Goal: Task Accomplishment & Management: Manage account settings

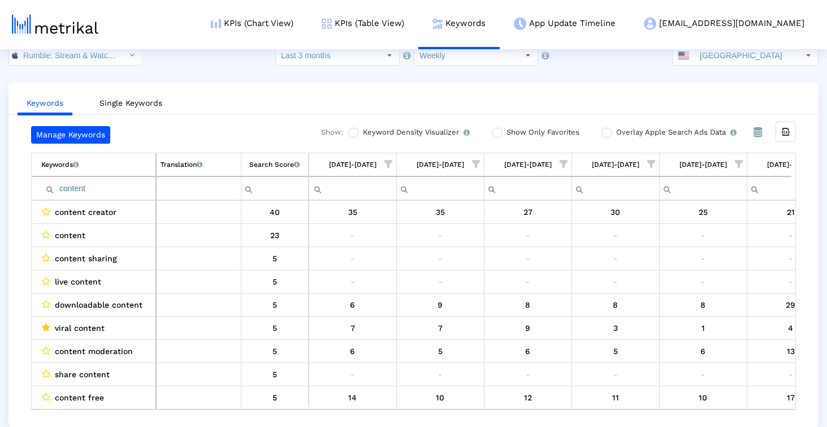
scroll to position [0, 653]
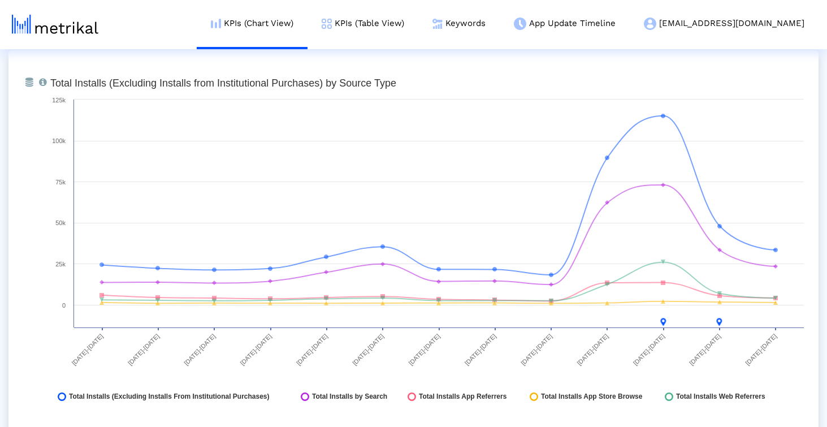
scroll to position [1296, 0]
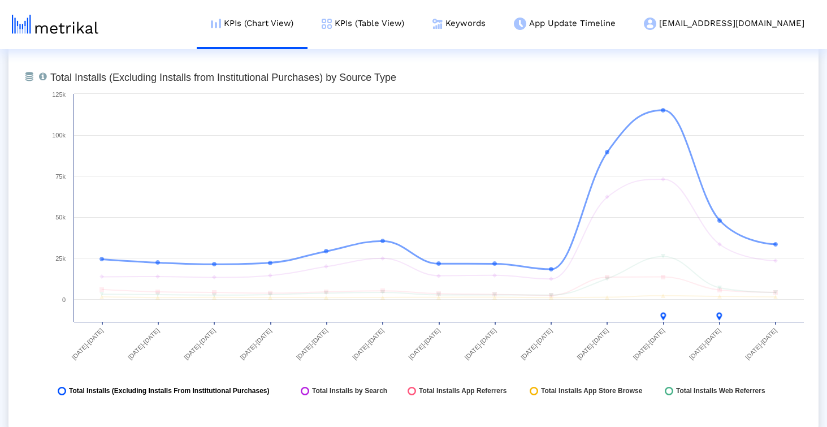
click at [223, 391] on span "Total Installs (Excluding Installs From Institutional Purchases)" at bounding box center [169, 391] width 201 height 8
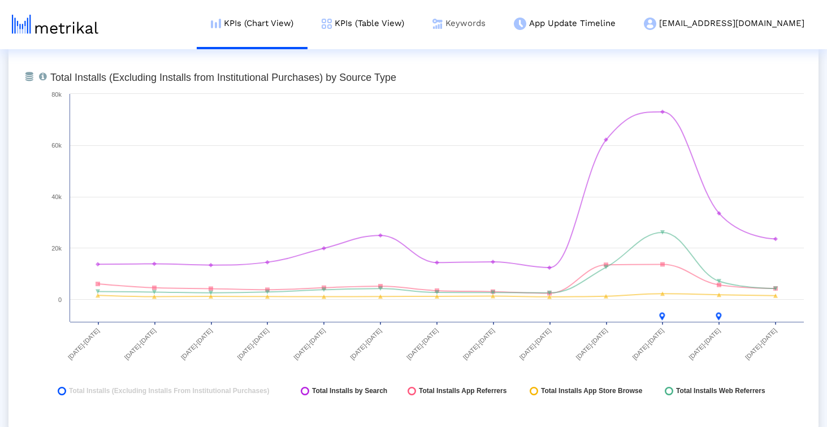
click at [500, 29] on link "Keywords" at bounding box center [459, 23] width 81 height 47
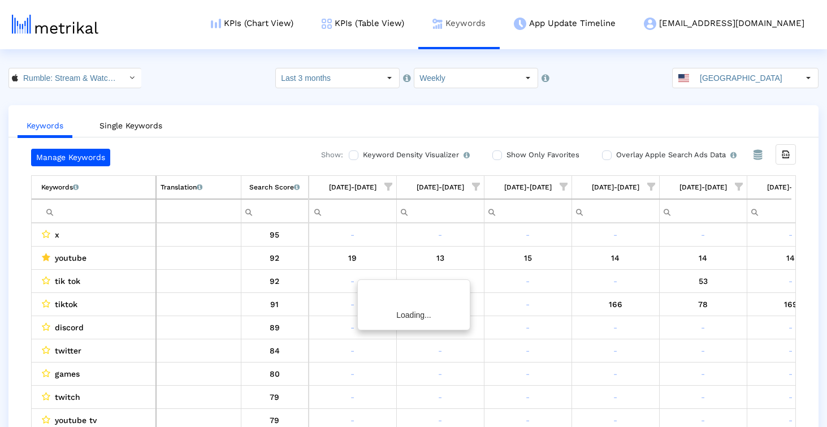
scroll to position [0, 657]
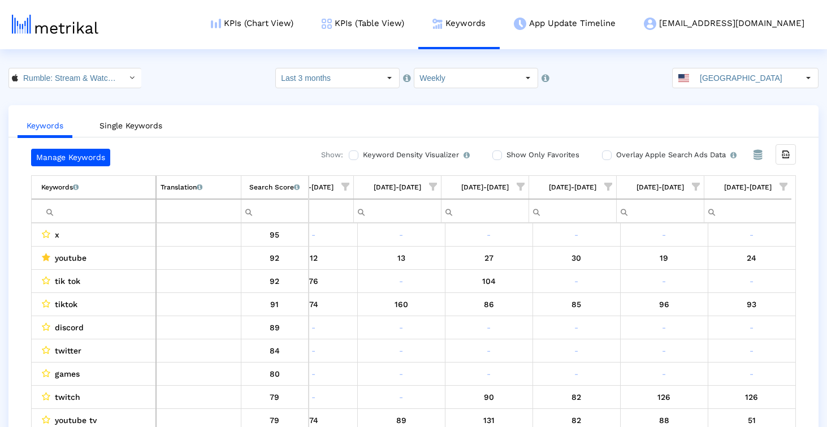
click at [694, 186] on span "Show filter options for column '09/21/25-09/27/25'" at bounding box center [696, 187] width 8 height 8
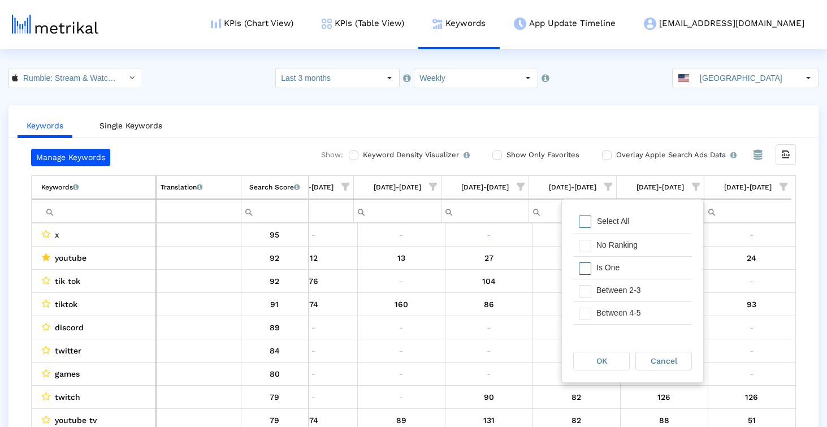
click at [618, 271] on div "Is One" at bounding box center [641, 268] width 101 height 22
click at [619, 290] on div "Between 2-3" at bounding box center [641, 290] width 101 height 22
click at [620, 308] on div "Between 4-5" at bounding box center [641, 313] width 101 height 22
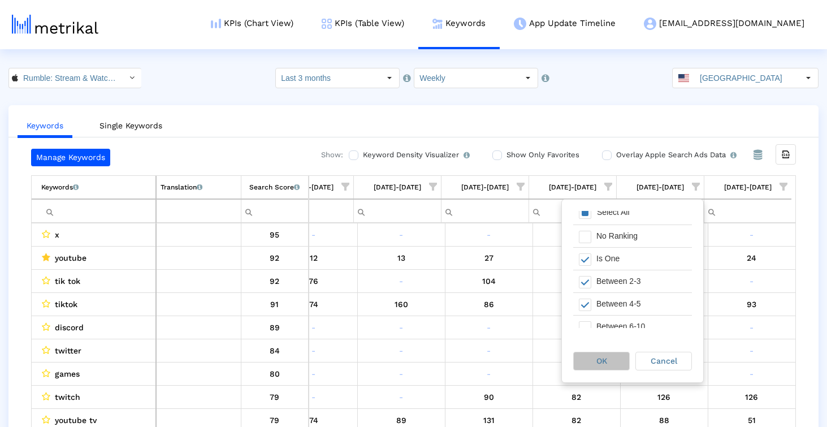
click at [605, 363] on span "OK" at bounding box center [602, 360] width 11 height 9
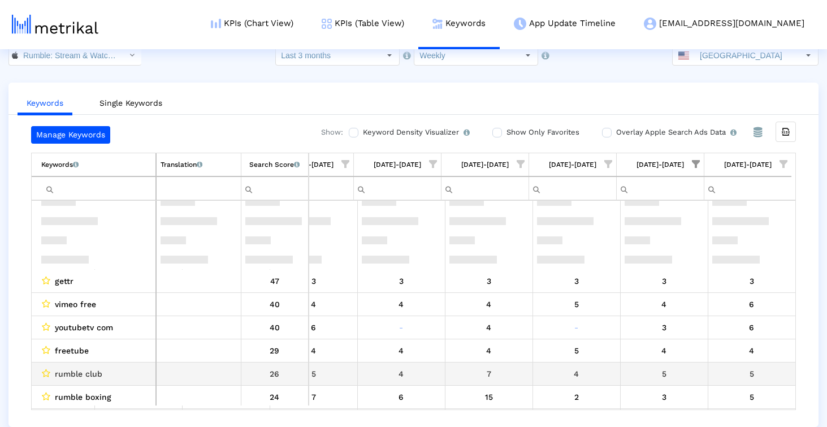
scroll to position [0, 0]
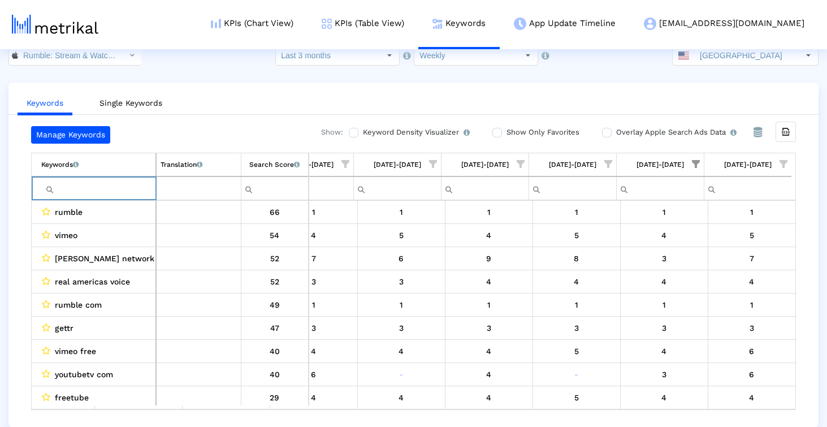
click at [116, 186] on input "Filter cell" at bounding box center [98, 188] width 114 height 19
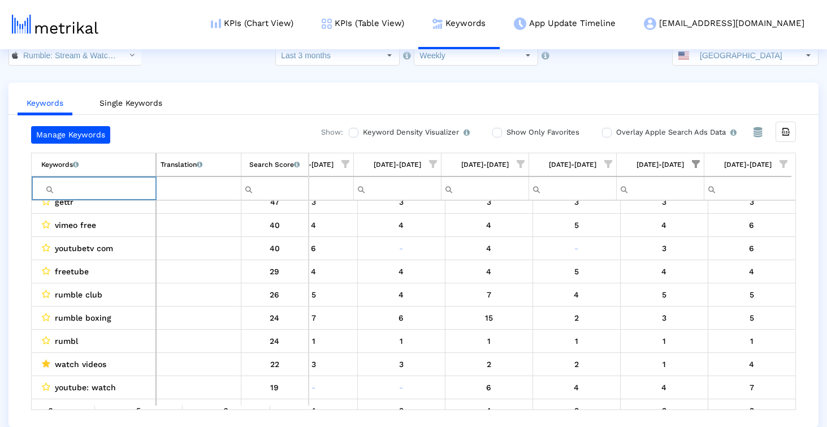
scroll to position [143, 0]
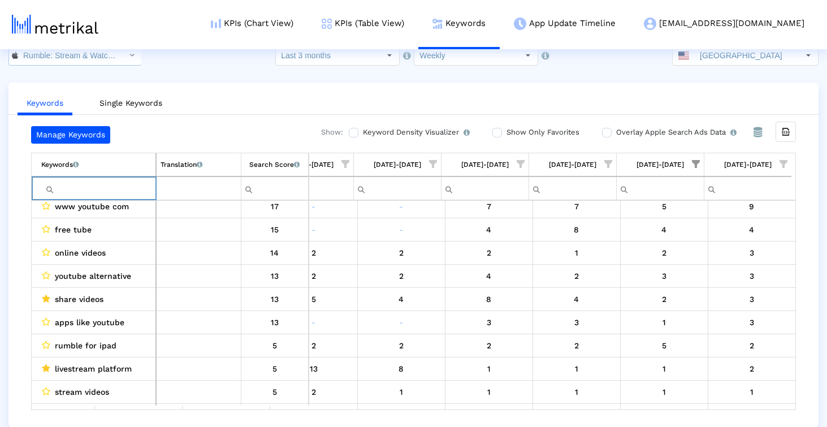
click at [123, 59] on div "Select" at bounding box center [132, 55] width 18 height 18
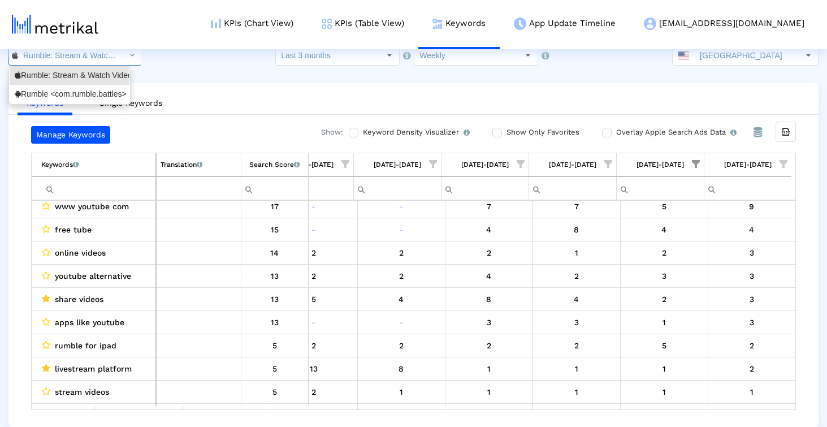
scroll to position [0, 90]
click at [103, 98] on div "Rumble <com.rumble.battles>" at bounding box center [70, 94] width 110 height 11
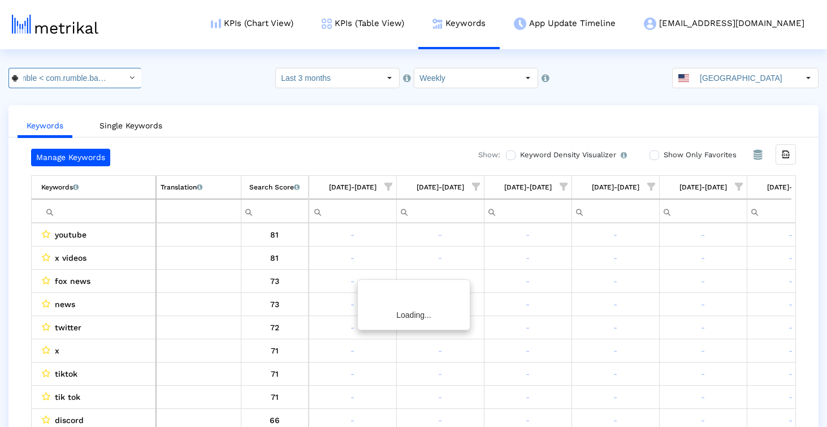
scroll to position [0, 657]
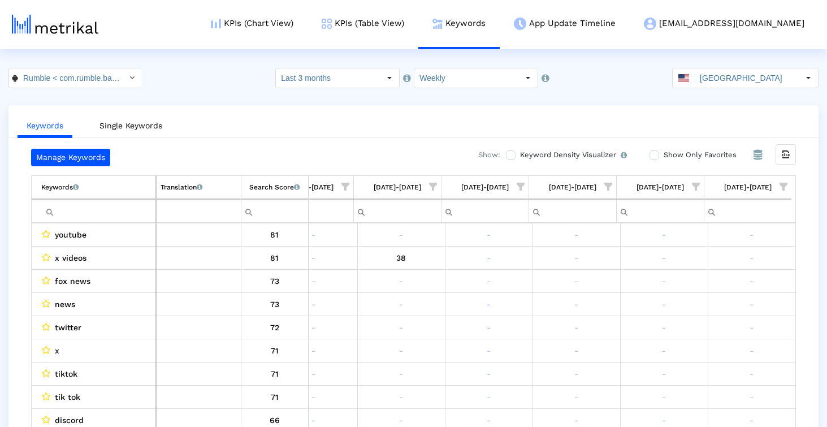
click at [121, 210] on input "Filter cell" at bounding box center [98, 211] width 114 height 19
click at [780, 188] on span "Show filter options for column '09/28/25-10/04/25'" at bounding box center [784, 187] width 8 height 8
click at [718, 263] on div "Is One" at bounding box center [729, 268] width 101 height 22
click at [718, 289] on div "Between 2-3" at bounding box center [729, 290] width 101 height 22
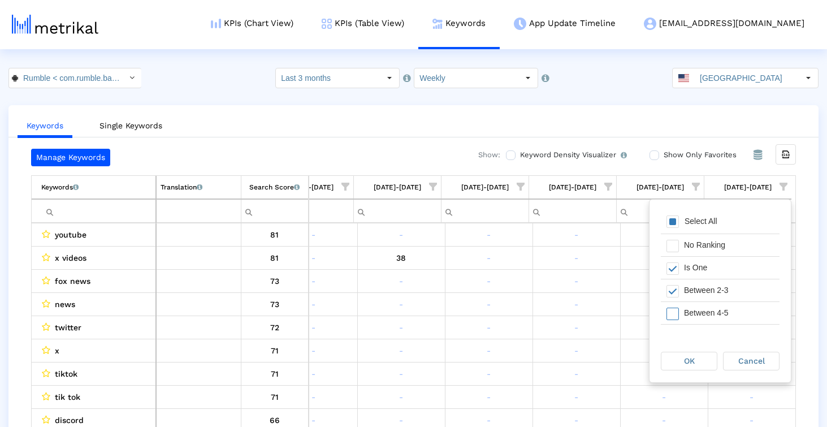
click at [713, 313] on div "Between 4-5" at bounding box center [729, 313] width 101 height 22
click at [701, 361] on div "OK" at bounding box center [689, 361] width 55 height 18
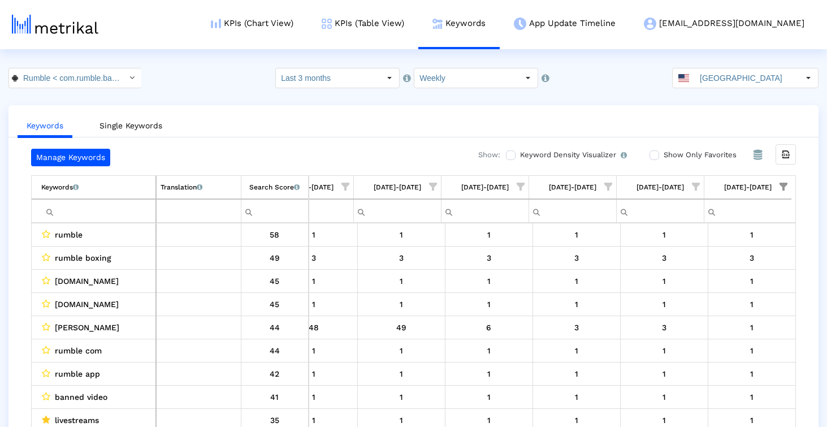
click at [698, 183] on span "Show filter options for column '09/21/25-09/27/25'" at bounding box center [696, 187] width 8 height 8
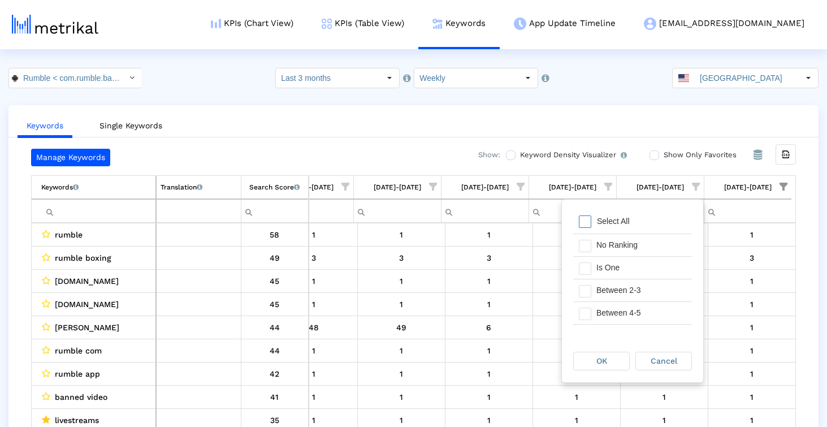
click at [637, 215] on div "Select All" at bounding box center [633, 222] width 119 height 23
click at [607, 266] on div "Is One" at bounding box center [641, 268] width 101 height 22
click at [586, 356] on div "OK" at bounding box center [601, 361] width 55 height 18
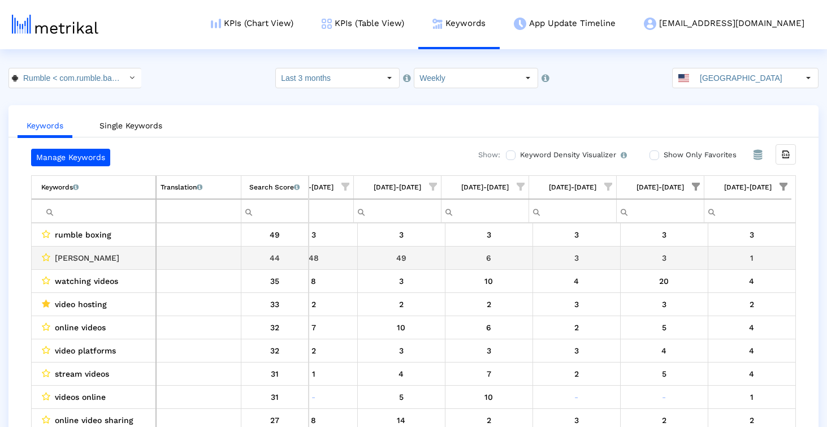
click at [68, 259] on span "[PERSON_NAME]" at bounding box center [87, 258] width 64 height 15
drag, startPoint x: 68, startPoint y: 259, endPoint x: 96, endPoint y: 258, distance: 28.3
click at [96, 258] on span "[PERSON_NAME]" at bounding box center [87, 258] width 64 height 15
copy span "[PERSON_NAME]"
click at [48, 255] on icon "Data grid" at bounding box center [46, 257] width 8 height 9
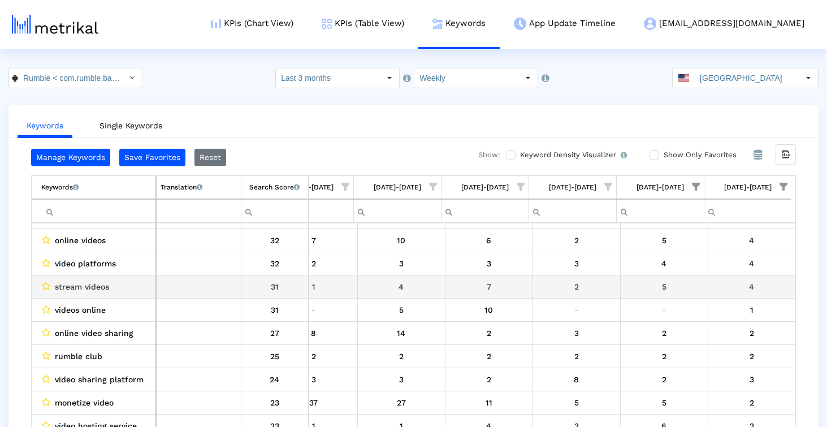
scroll to position [95, 0]
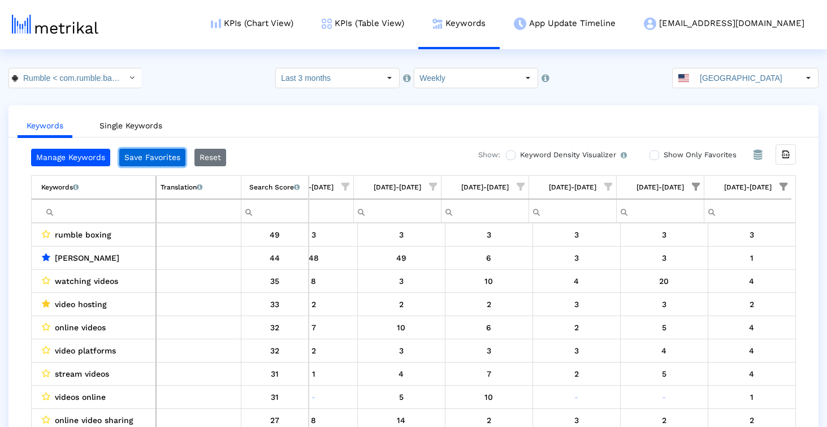
click at [141, 159] on button "Save Favorites" at bounding box center [152, 158] width 66 height 18
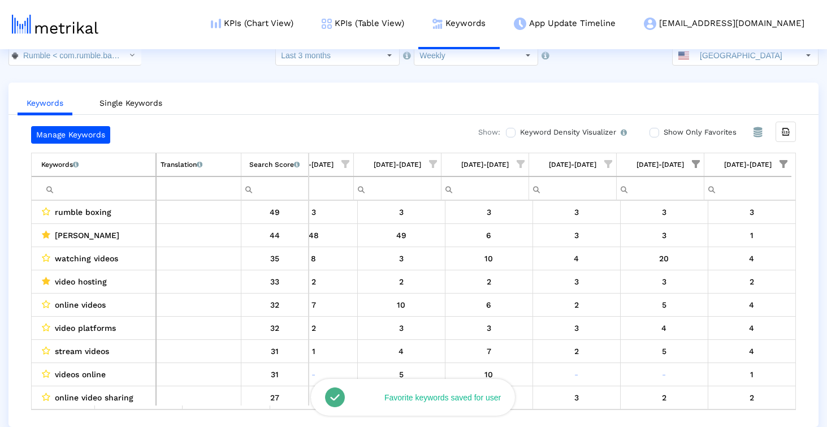
click at [700, 167] on span "Show filter options for column '09/21/25-09/27/25'" at bounding box center [696, 164] width 8 height 8
click at [727, 93] on ul "Keywords Single Keywords" at bounding box center [413, 101] width 811 height 27
click at [788, 160] on span "Show filter options for column '09/28/25-10/04/25'" at bounding box center [784, 164] width 8 height 8
click at [682, 113] on ul "Keywords Single Keywords" at bounding box center [413, 101] width 811 height 27
click at [697, 161] on span "Show filter options for column '09/21/25-09/27/25'" at bounding box center [696, 164] width 8 height 8
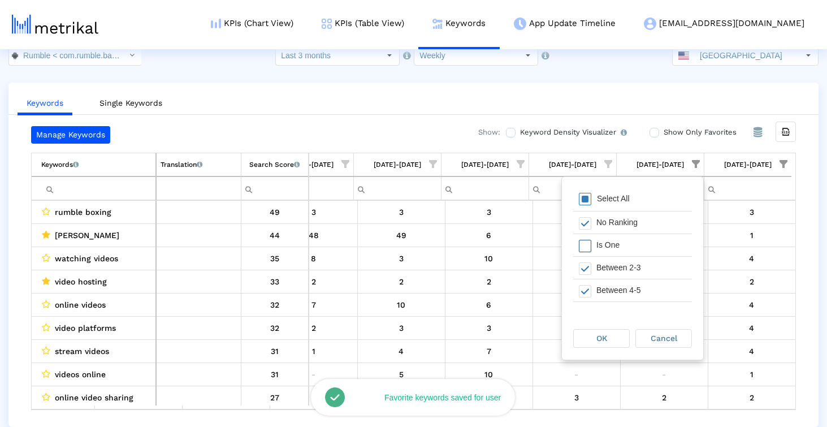
click at [618, 249] on div "Is One" at bounding box center [641, 245] width 101 height 22
click at [601, 328] on div "OK" at bounding box center [605, 338] width 62 height 20
click at [601, 331] on div "OK" at bounding box center [601, 339] width 55 height 18
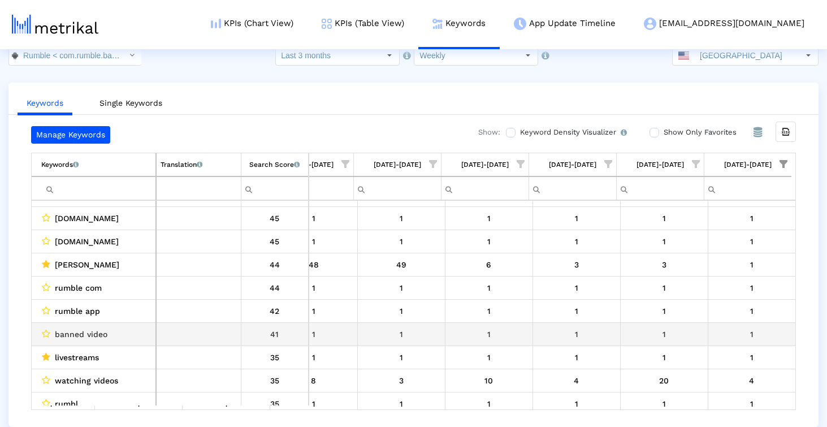
click at [51, 331] on div "banned video" at bounding box center [96, 334] width 110 height 15
click at [50, 331] on icon "Data grid" at bounding box center [46, 333] width 8 height 9
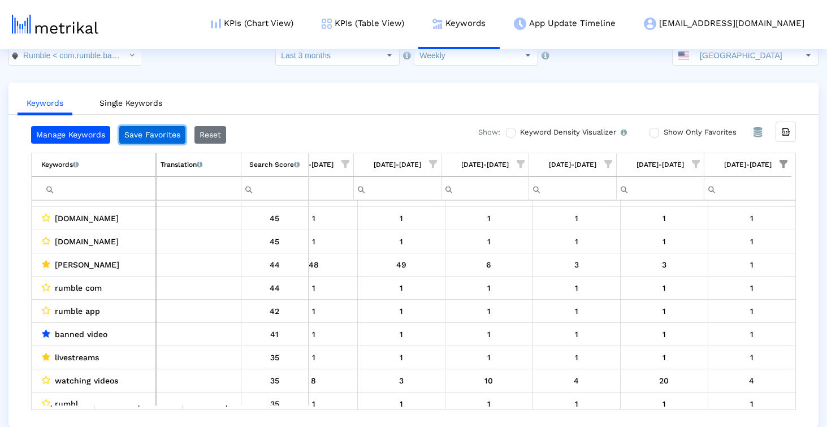
click at [164, 138] on button "Save Favorites" at bounding box center [152, 135] width 66 height 18
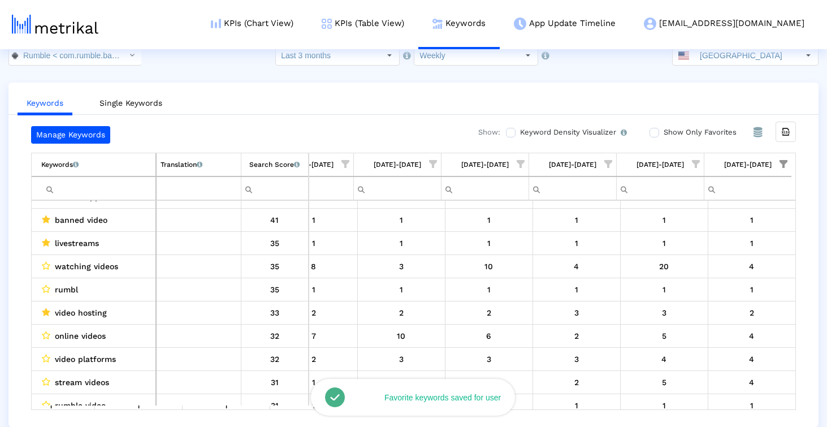
click at [783, 165] on span "Show filter options for column '09/28/25-10/04/25'" at bounding box center [784, 164] width 8 height 8
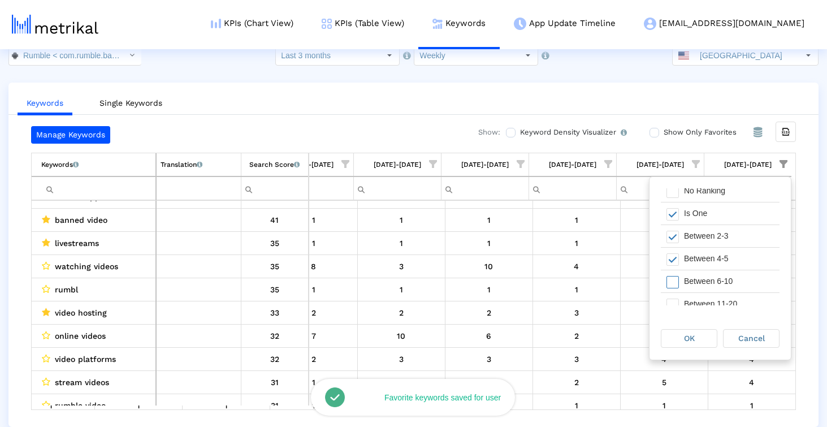
click at [729, 277] on div "Between 6-10" at bounding box center [729, 281] width 101 height 22
click at [699, 338] on div "OK" at bounding box center [689, 339] width 55 height 18
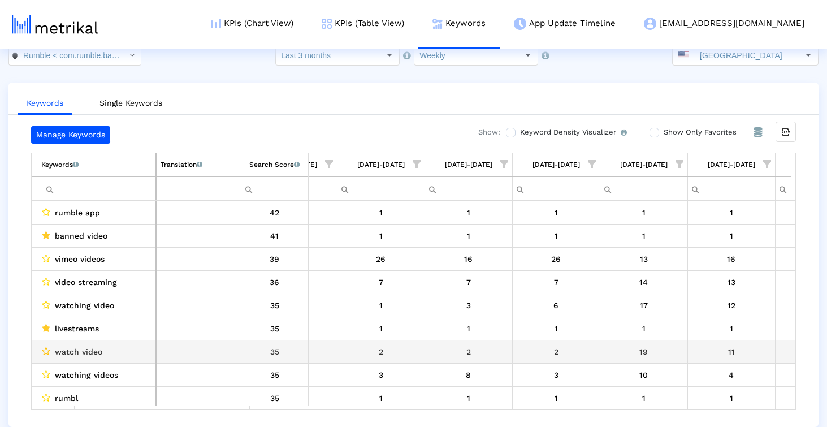
click at [45, 351] on icon "Data grid" at bounding box center [46, 351] width 8 height 9
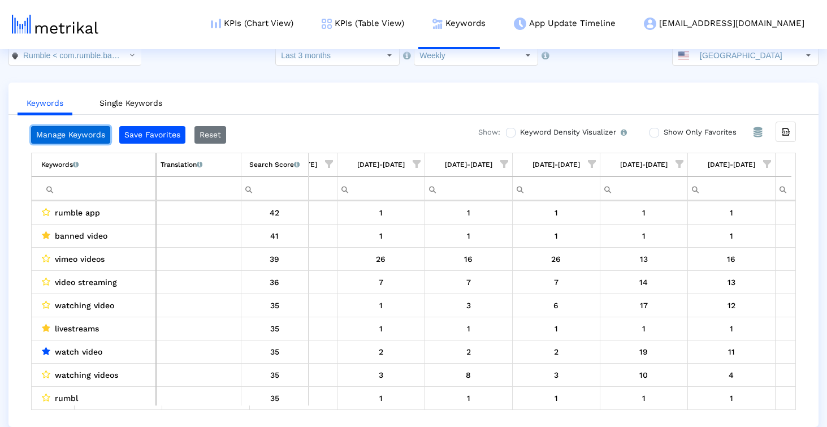
click at [89, 140] on link "Manage Keywords" at bounding box center [70, 135] width 79 height 18
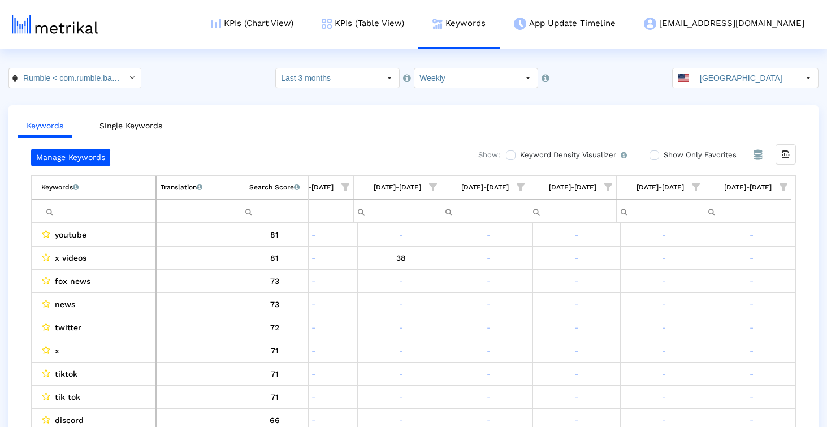
click at [144, 214] on input "Filter cell" at bounding box center [98, 211] width 114 height 19
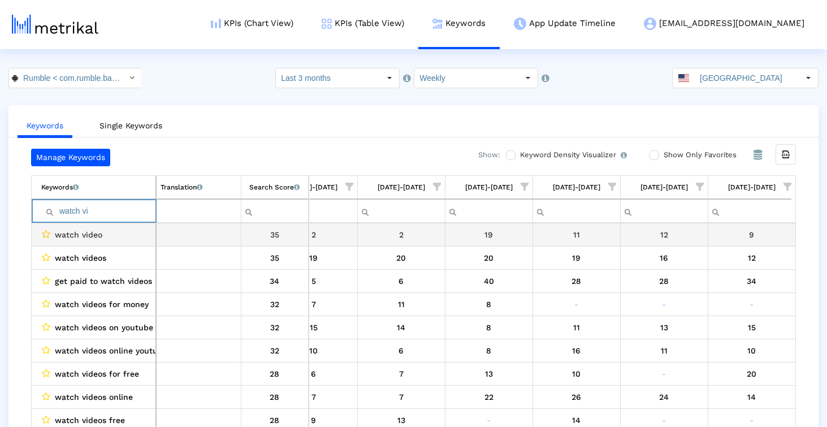
type input "watch vi"
click at [48, 232] on icon "Data grid" at bounding box center [46, 234] width 8 height 9
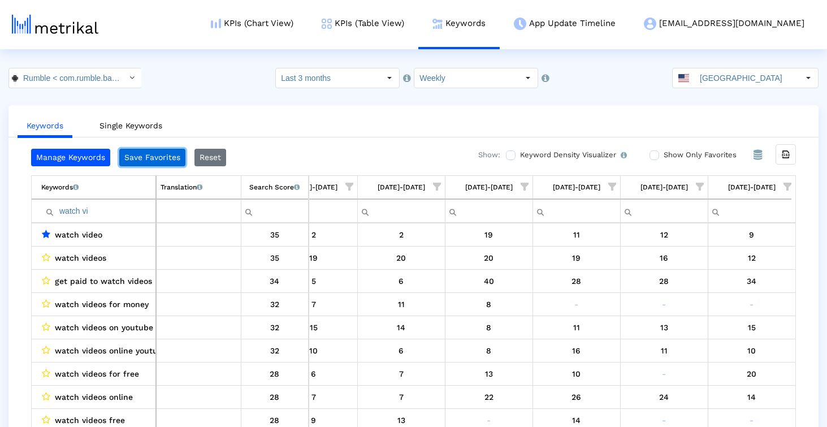
click at [150, 158] on button "Save Favorites" at bounding box center [152, 158] width 66 height 18
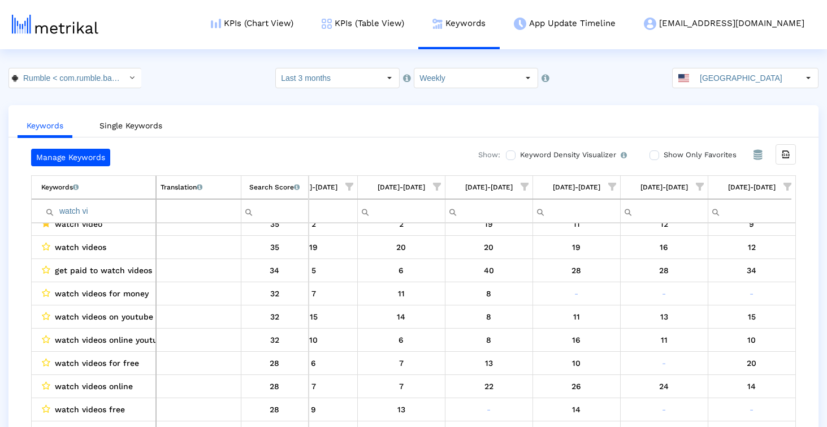
scroll to position [3, 653]
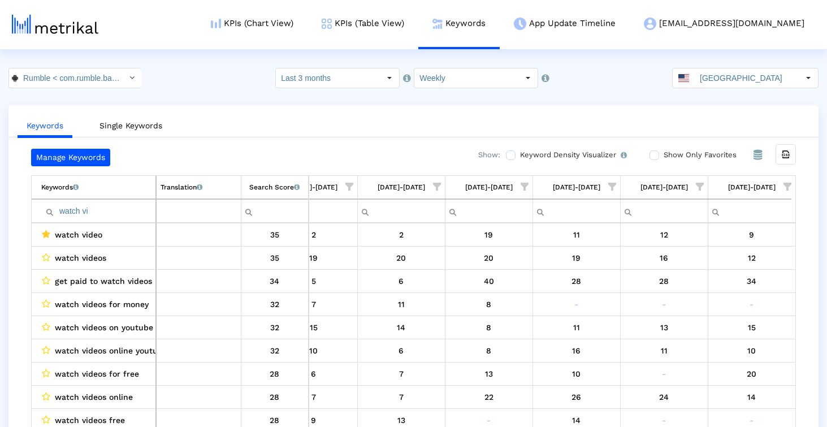
click at [787, 187] on span "Show filter options for column '09/28/25-10/04/25'" at bounding box center [788, 187] width 8 height 8
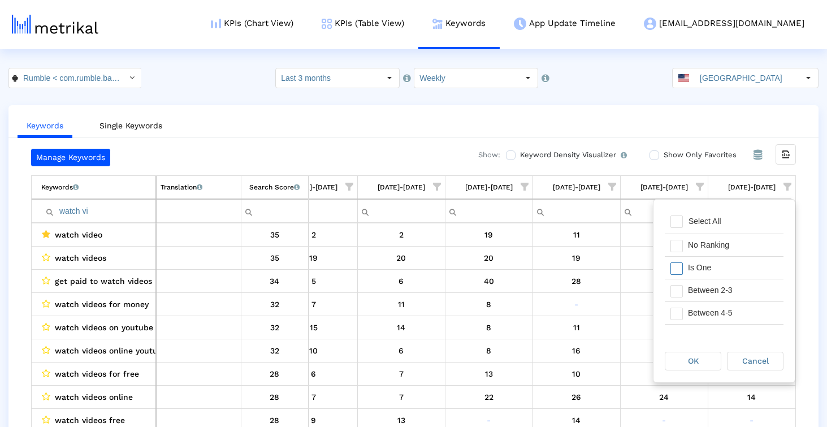
click at [731, 262] on div "Is One" at bounding box center [733, 268] width 101 height 22
click at [726, 291] on div "Between 2-3" at bounding box center [733, 290] width 101 height 22
click at [722, 312] on div "Between 4-5" at bounding box center [733, 313] width 101 height 22
click at [689, 359] on span "OK" at bounding box center [693, 360] width 11 height 9
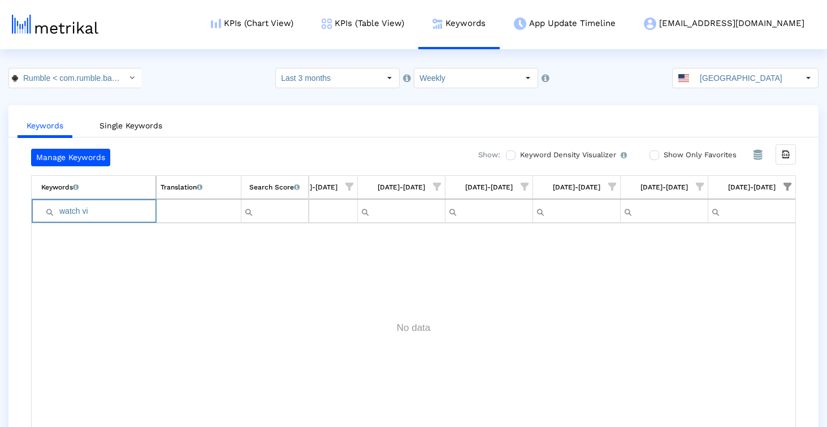
click at [145, 211] on input "watch vi" at bounding box center [98, 211] width 114 height 19
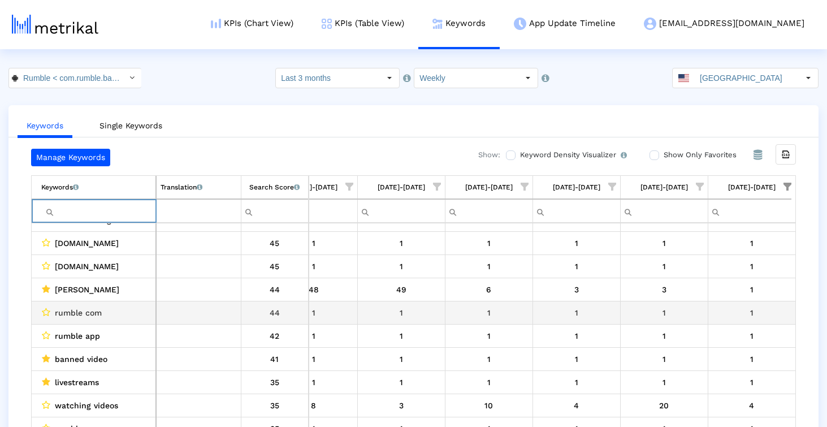
scroll to position [42, 0]
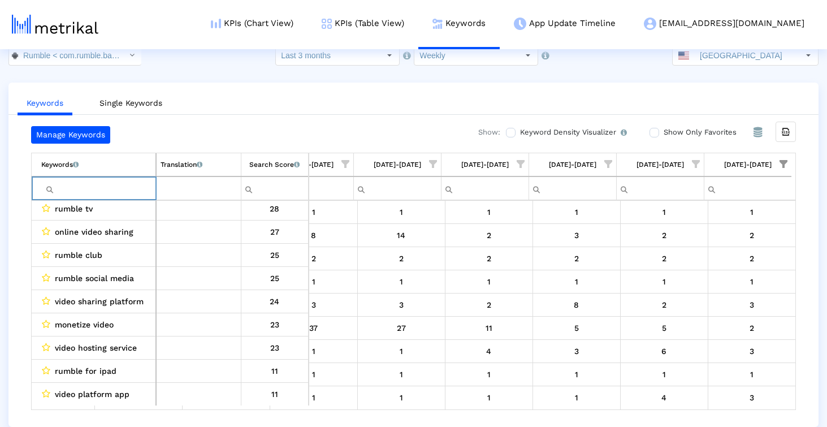
click at [62, 347] on span "video hosting service" at bounding box center [96, 347] width 82 height 15
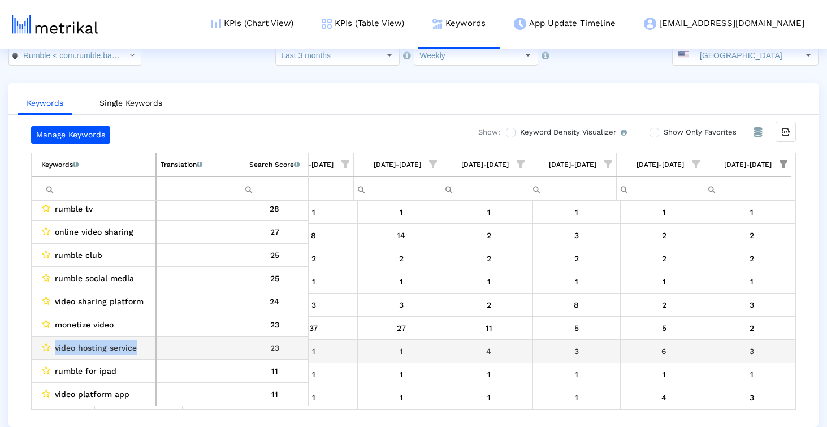
drag, startPoint x: 62, startPoint y: 347, endPoint x: 118, endPoint y: 347, distance: 56.0
click at [118, 347] on span "video hosting service" at bounding box center [96, 347] width 82 height 15
copy span "video hosting service"
